Goal: Navigation & Orientation: Find specific page/section

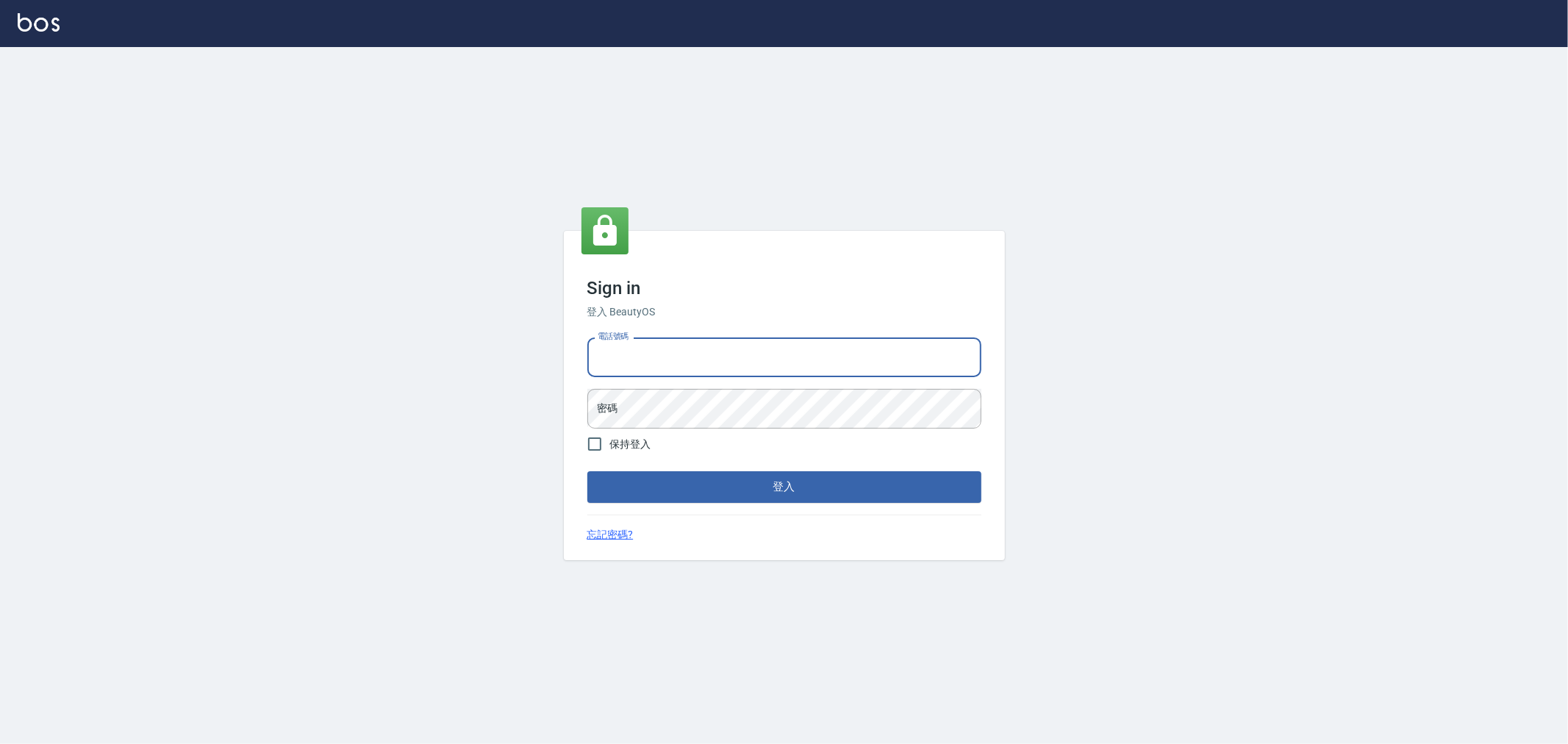
click at [706, 366] on input "電話號碼" at bounding box center [784, 357] width 394 height 40
type input "0222886821"
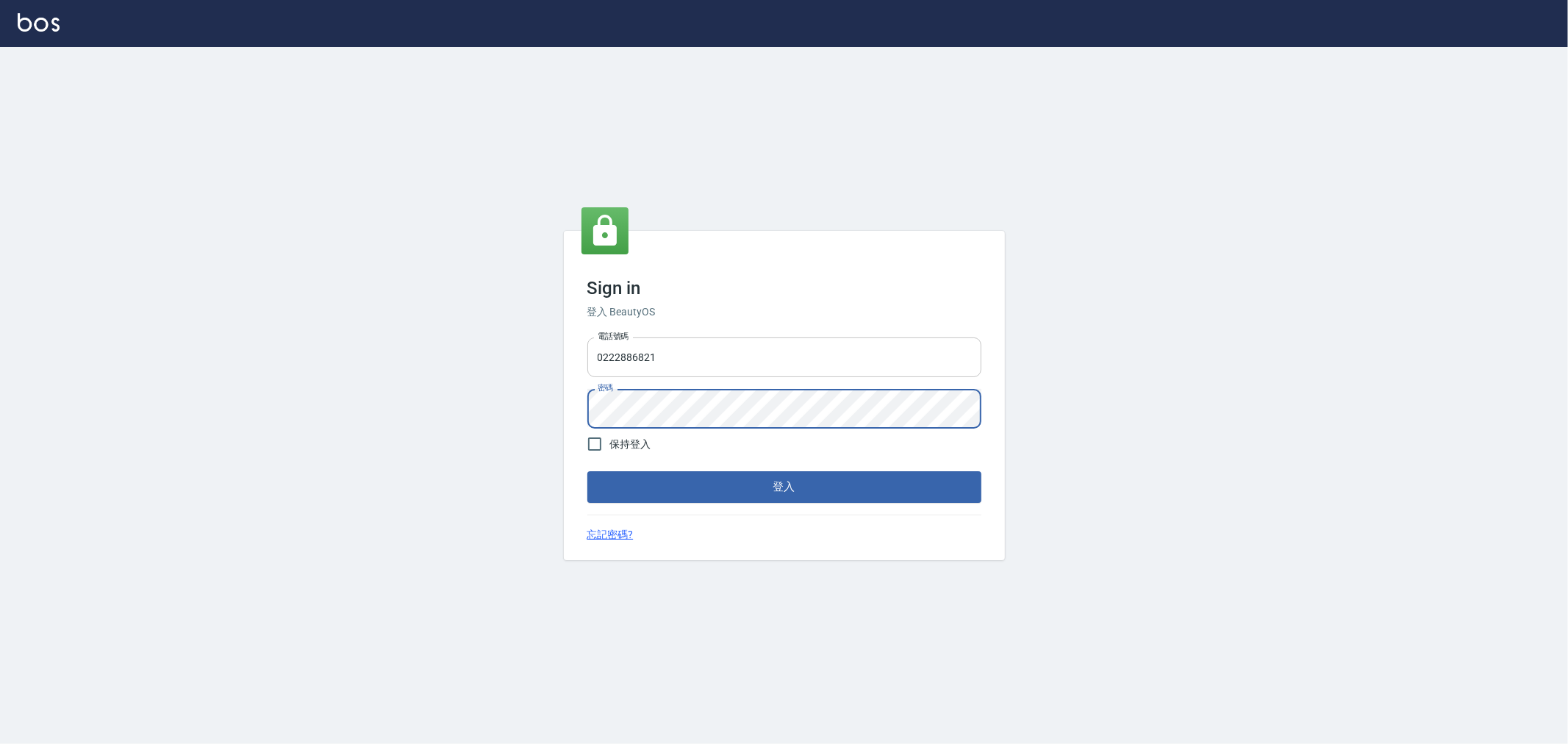
click at [588, 471] on button "登入" at bounding box center [784, 486] width 394 height 31
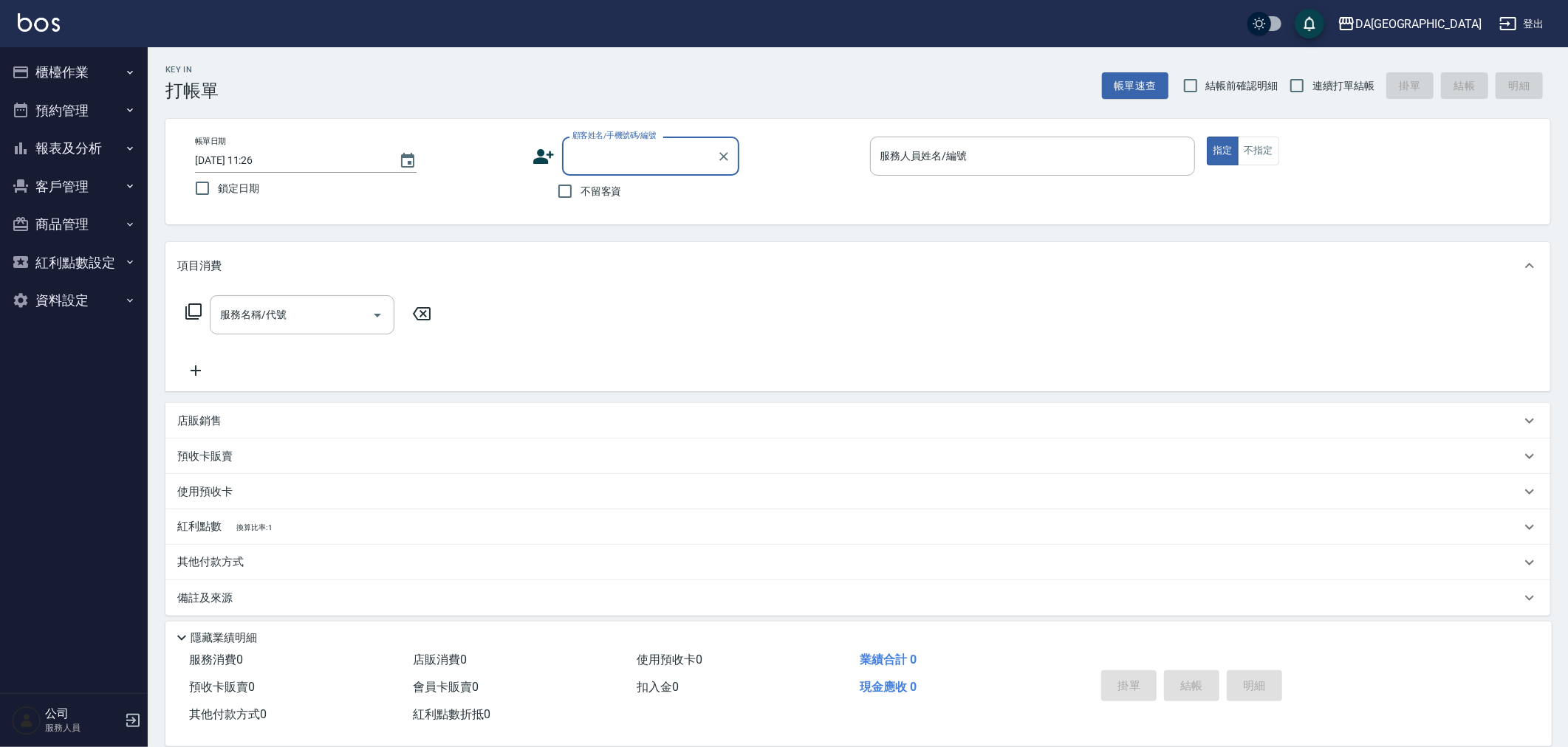
click at [103, 156] on button "報表及分析" at bounding box center [74, 148] width 136 height 39
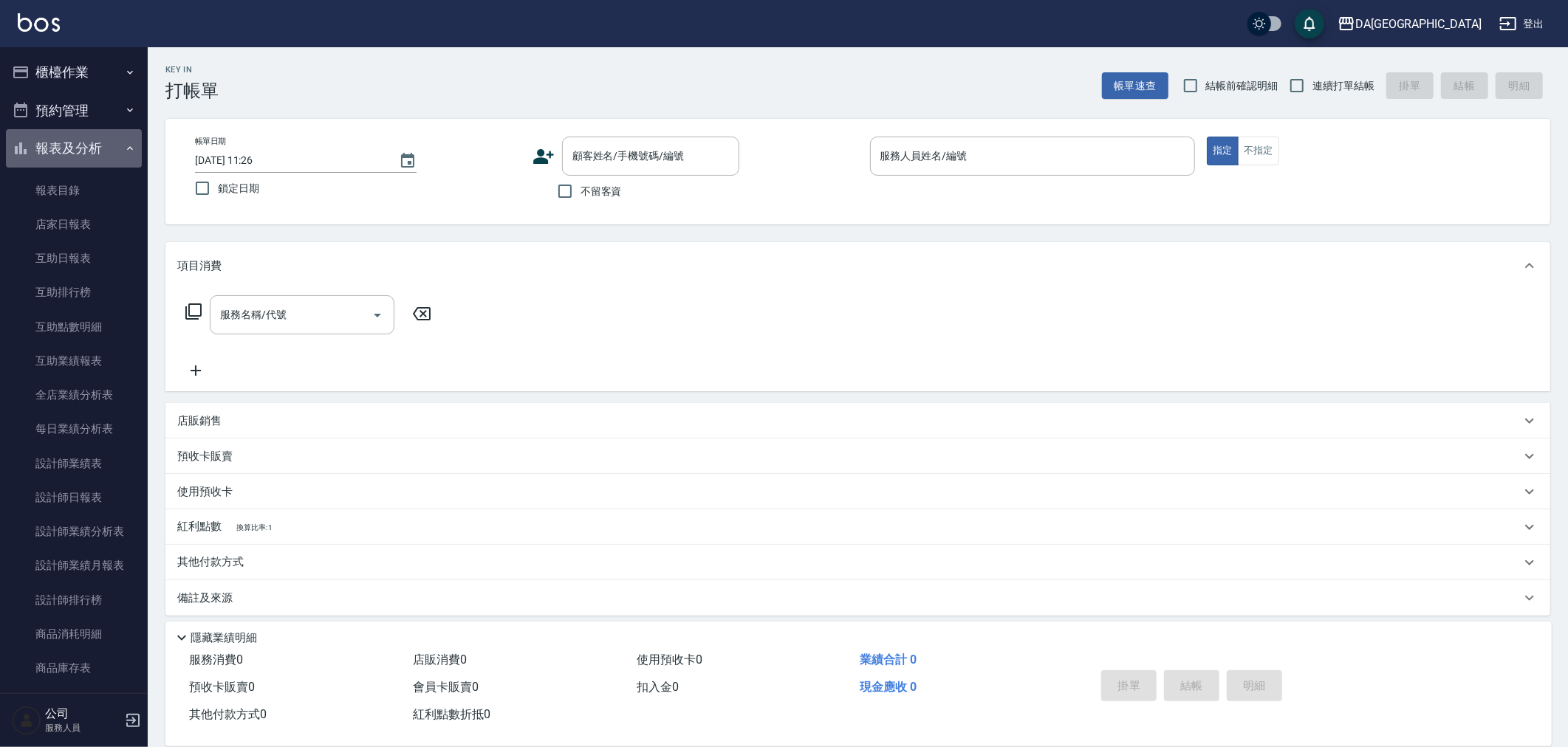
click at [106, 146] on button "報表及分析" at bounding box center [74, 148] width 136 height 39
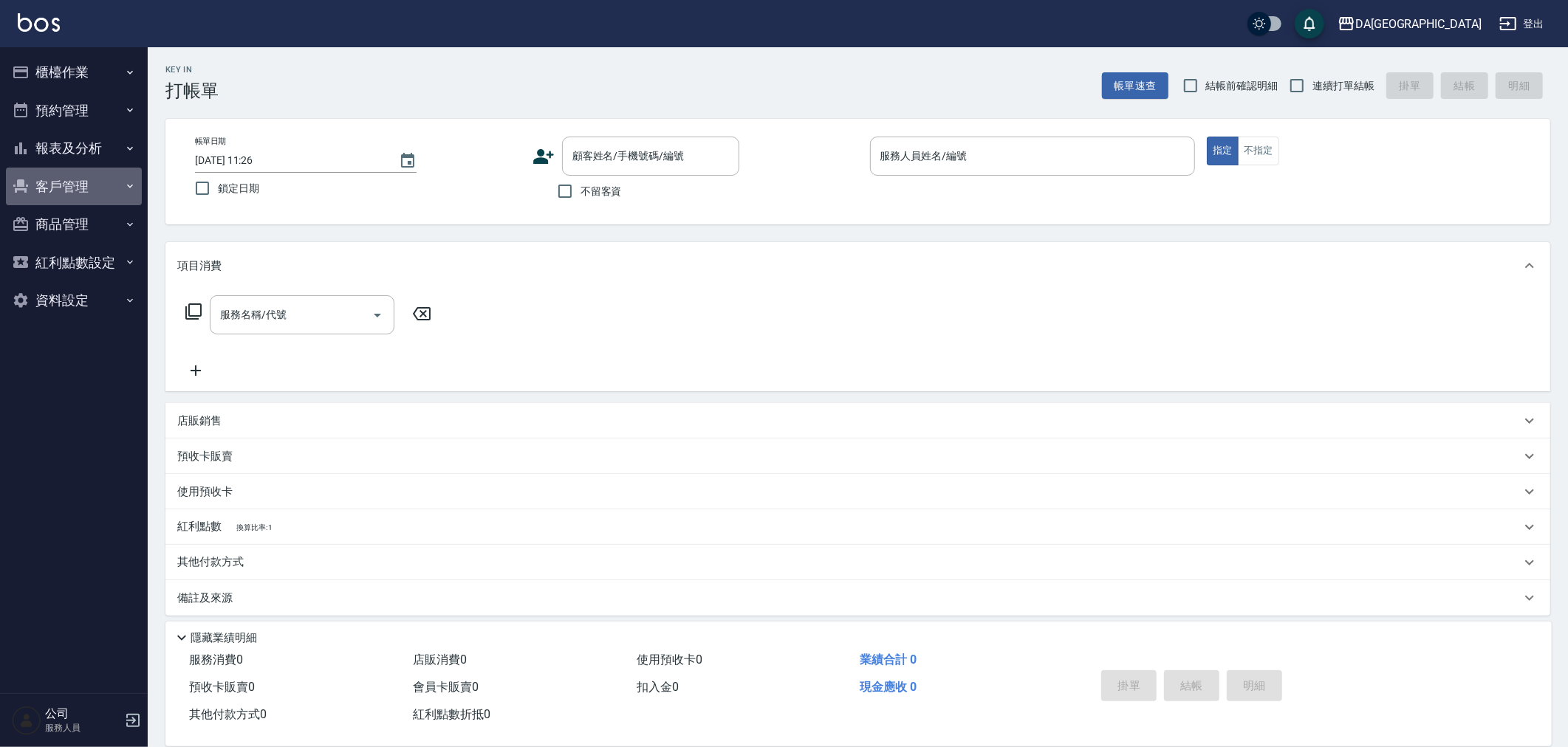
click at [104, 195] on button "客戶管理" at bounding box center [74, 187] width 136 height 39
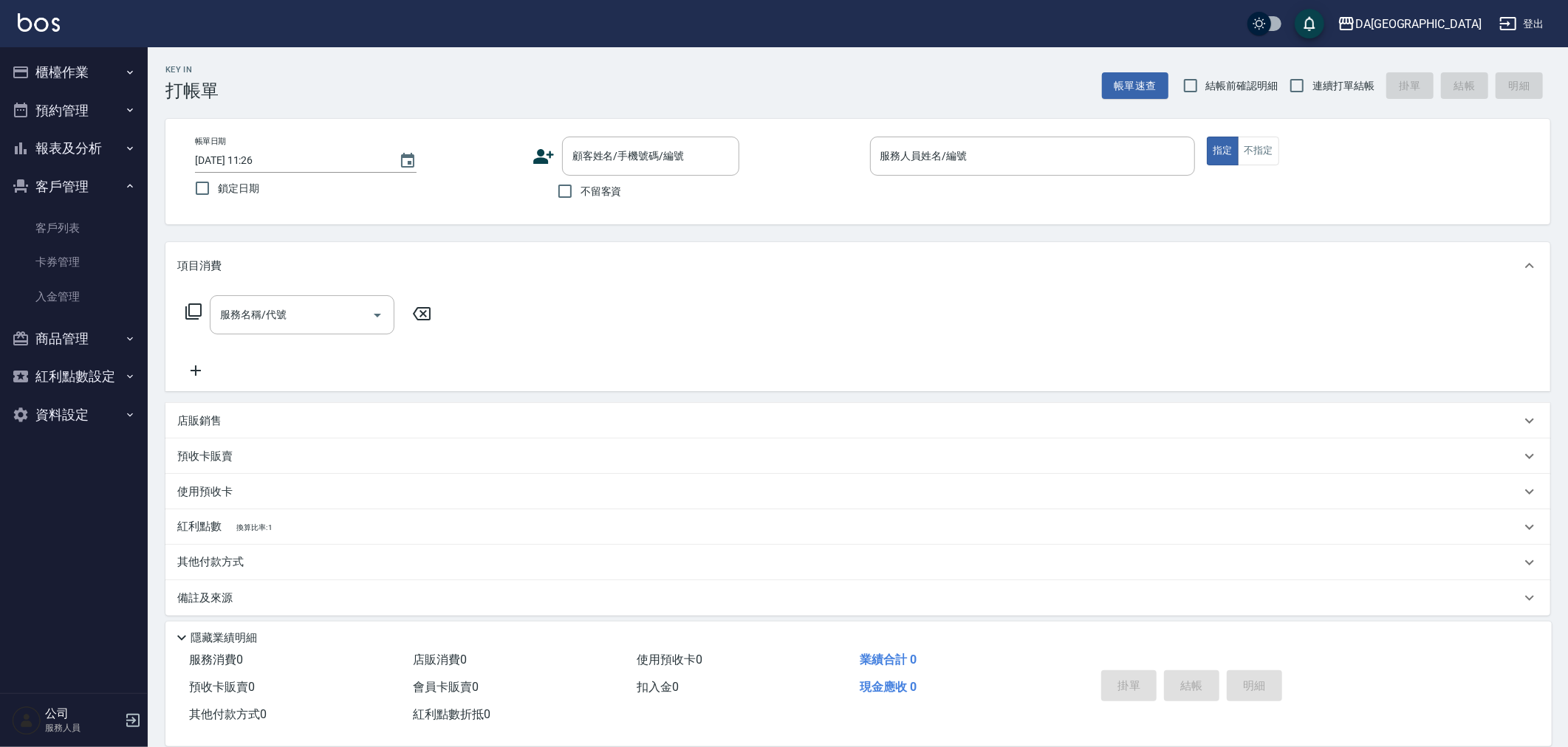
click at [104, 195] on button "客戶管理" at bounding box center [74, 187] width 136 height 39
click at [99, 146] on button "報表及分析" at bounding box center [74, 148] width 136 height 39
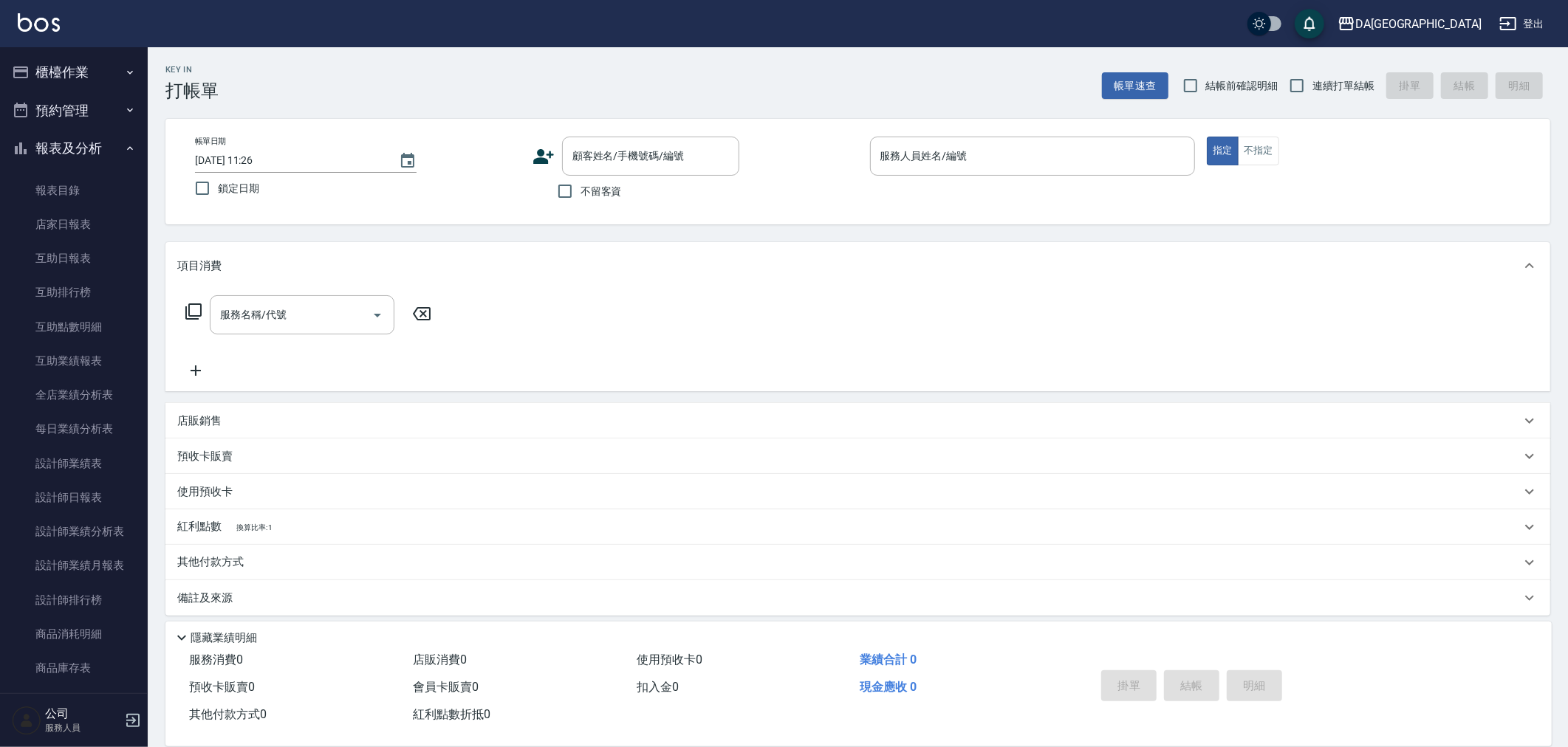
click at [65, 103] on button "預約管理" at bounding box center [74, 110] width 136 height 39
click at [77, 76] on button "櫃檯作業" at bounding box center [74, 73] width 136 height 39
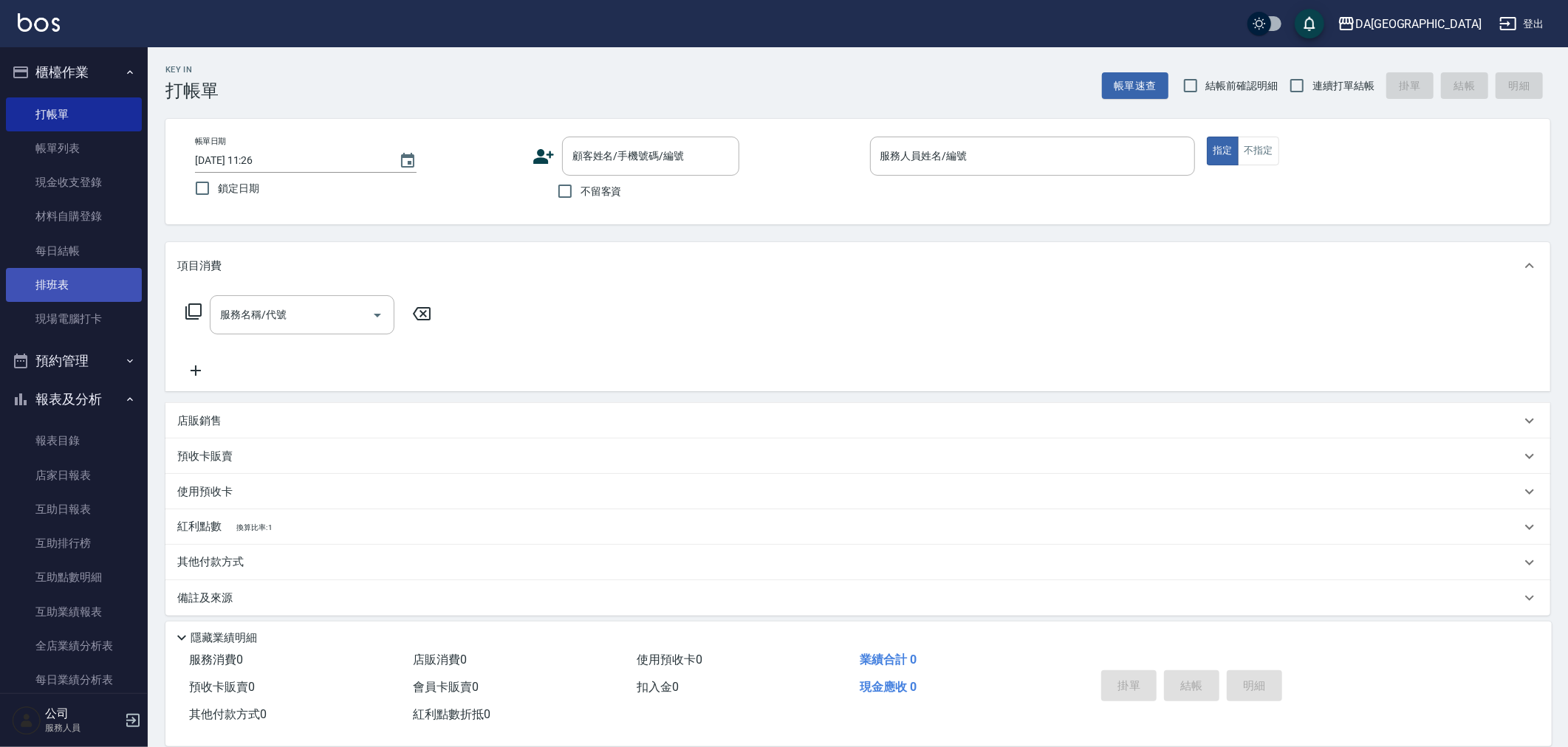
click at [74, 278] on link "排班表" at bounding box center [74, 285] width 136 height 34
